Goal: Browse casually

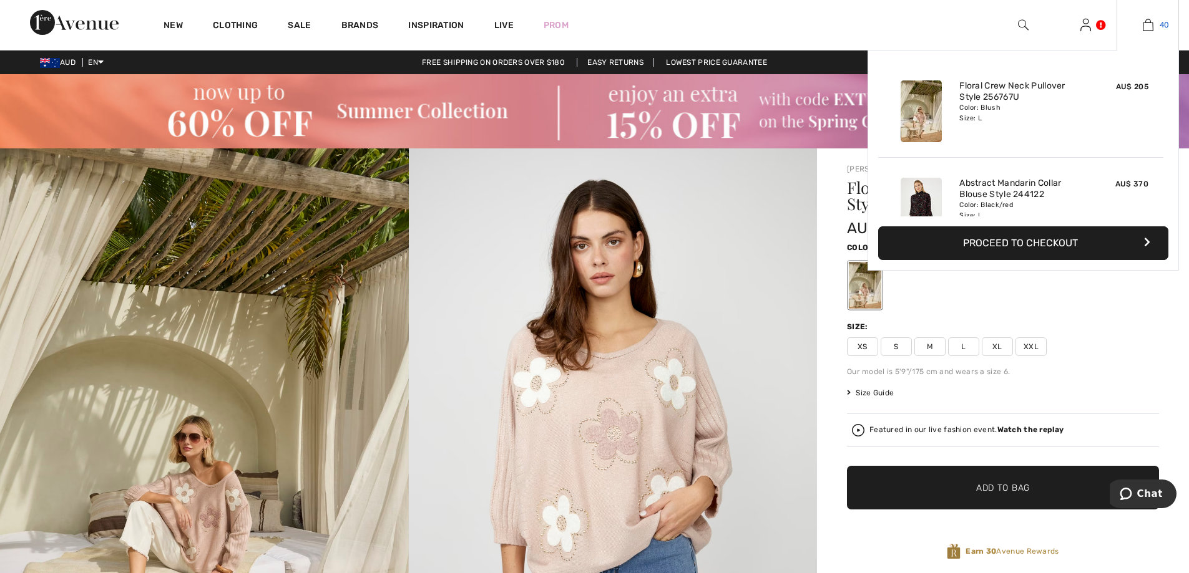
click at [1147, 24] on img at bounding box center [1148, 24] width 11 height 15
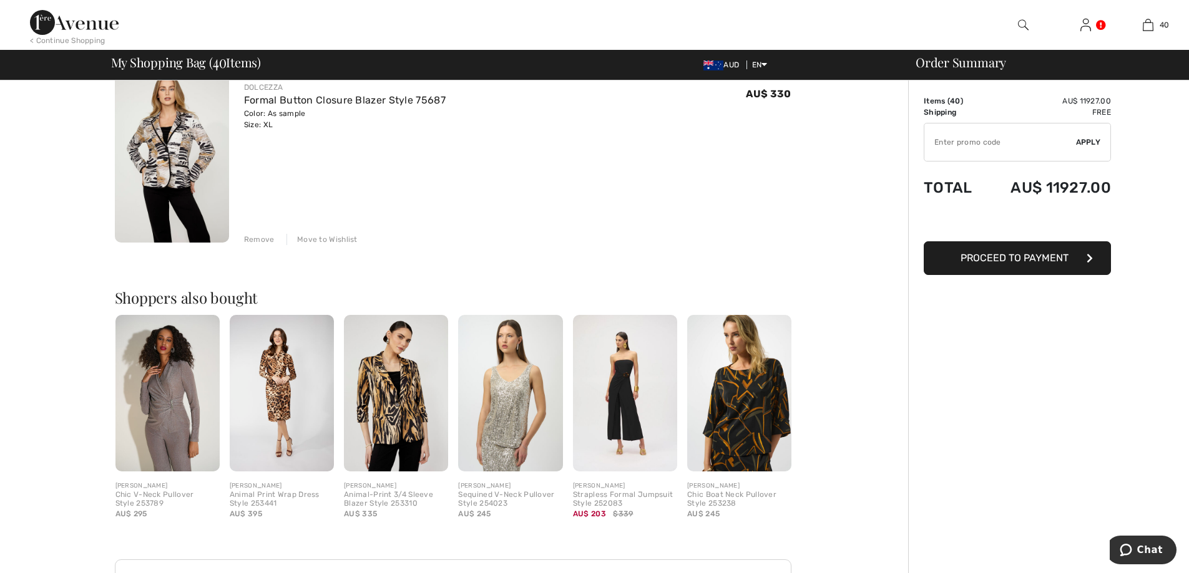
scroll to position [7530, 0]
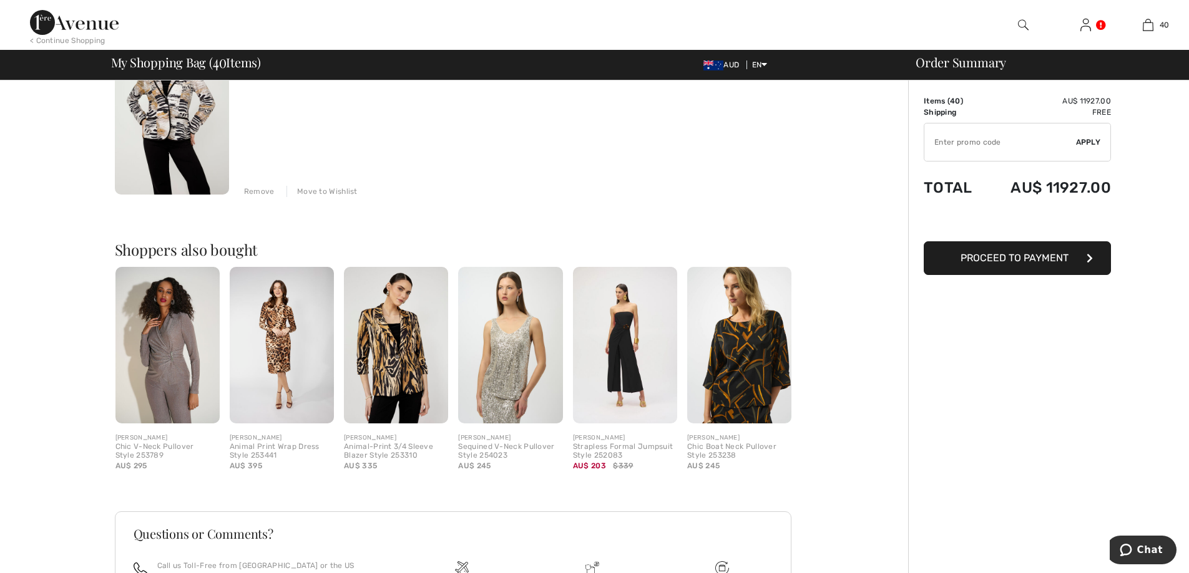
click at [274, 320] on img at bounding box center [282, 345] width 104 height 157
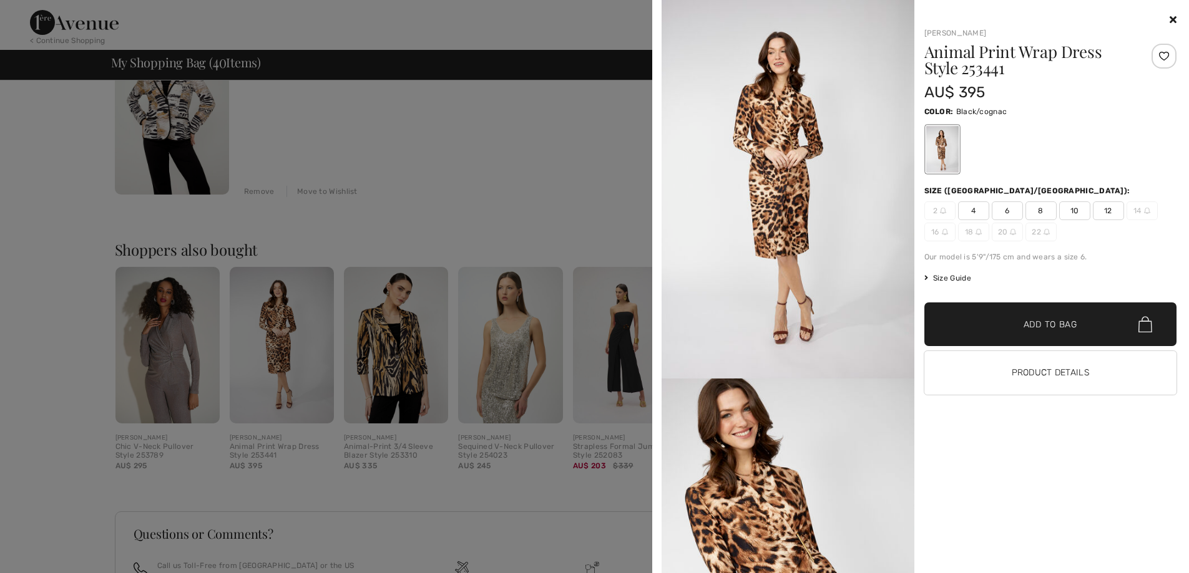
click at [381, 346] on div at bounding box center [594, 286] width 1189 height 573
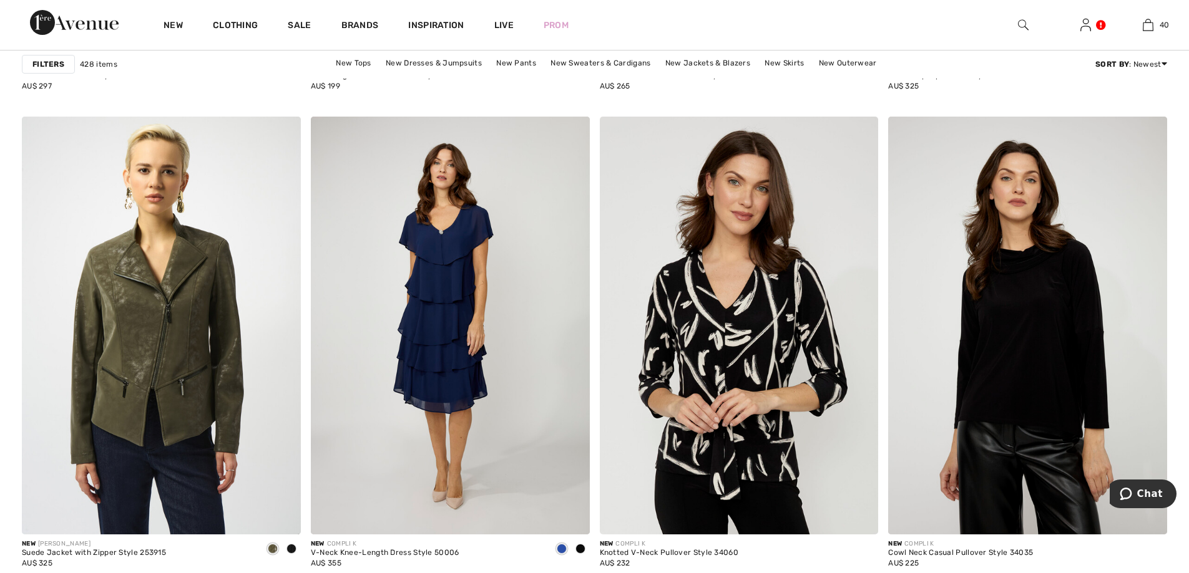
scroll to position [6947, 0]
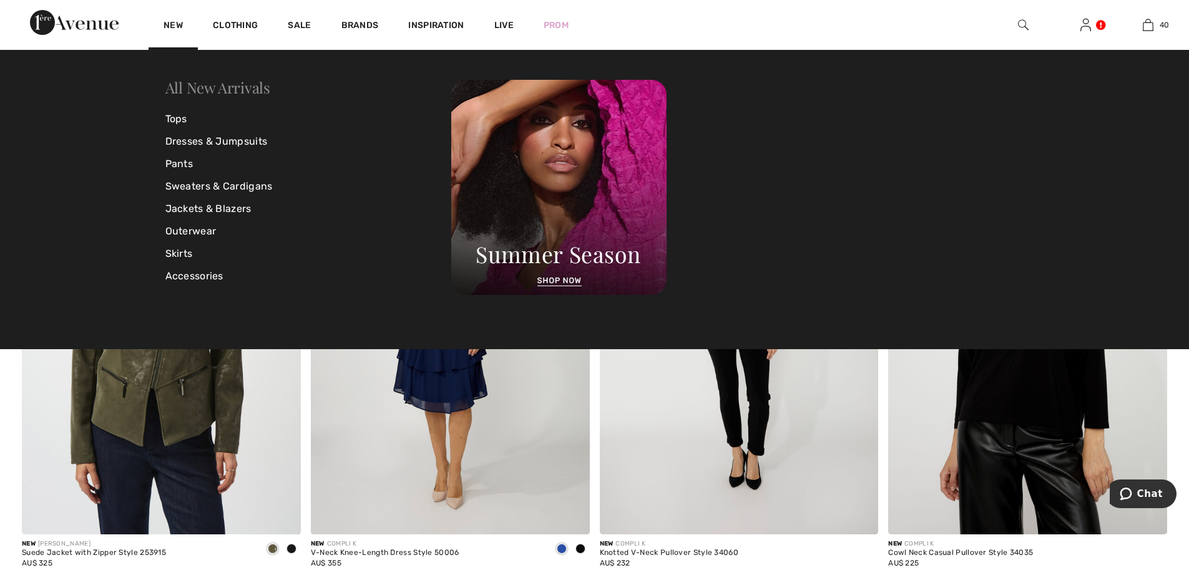
click at [232, 89] on link "All New Arrivals" at bounding box center [217, 87] width 105 height 20
